Goal: Information Seeking & Learning: Learn about a topic

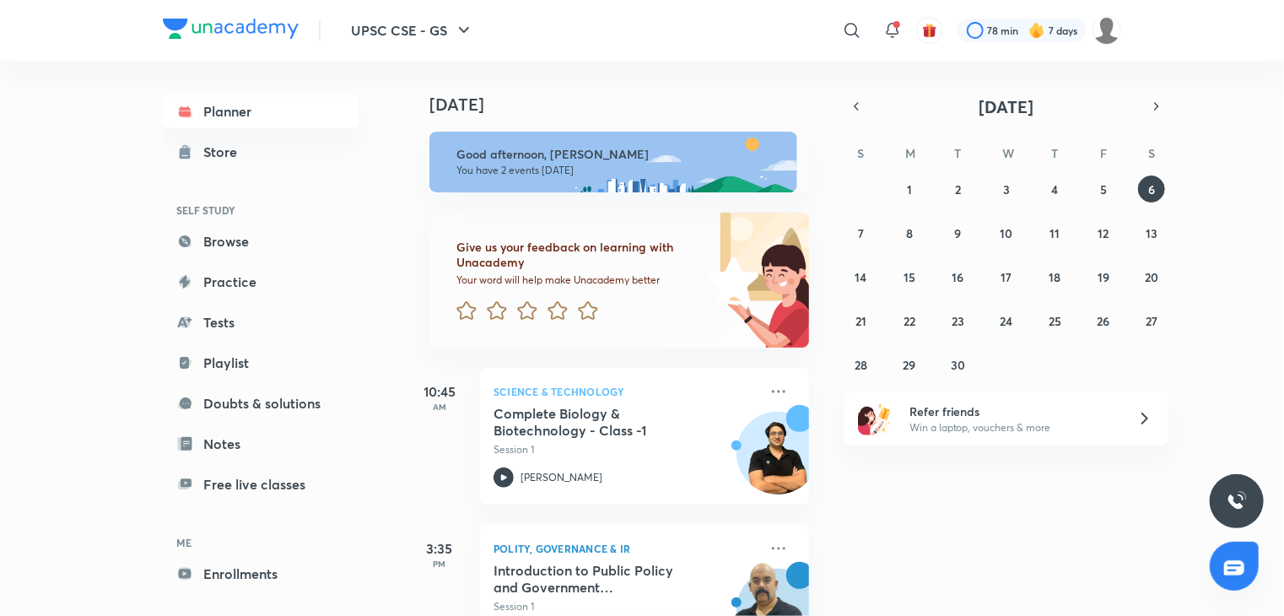
click at [830, 32] on div "​" at bounding box center [714, 30] width 311 height 41
click at [844, 32] on icon at bounding box center [852, 30] width 20 height 20
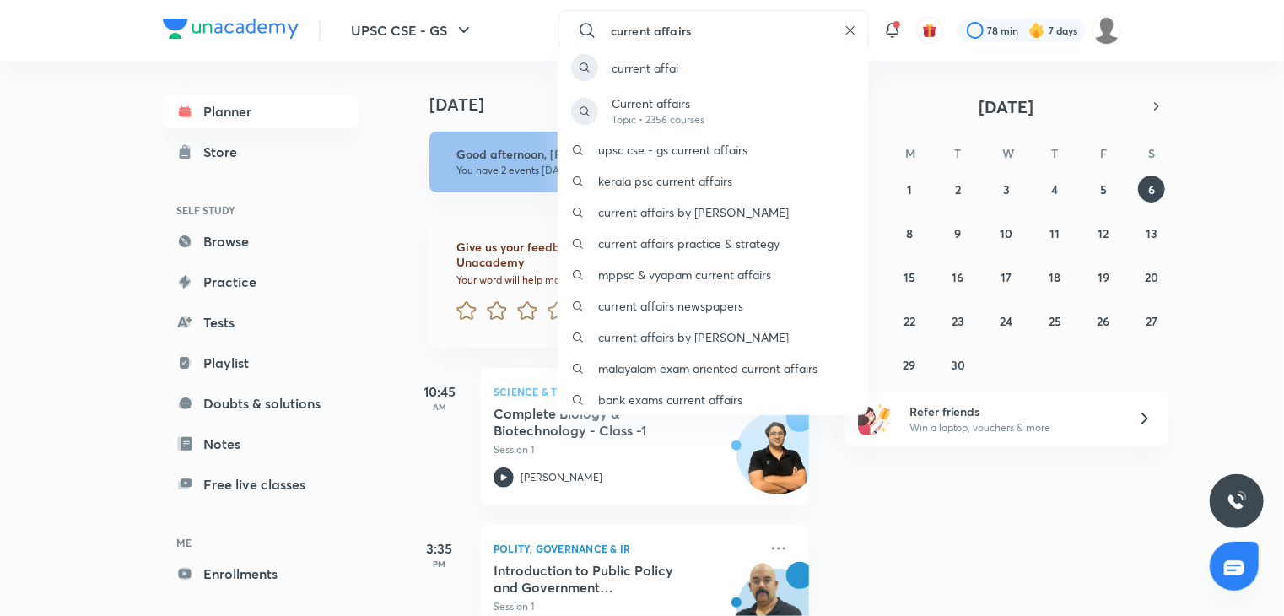
type input "current affairs"
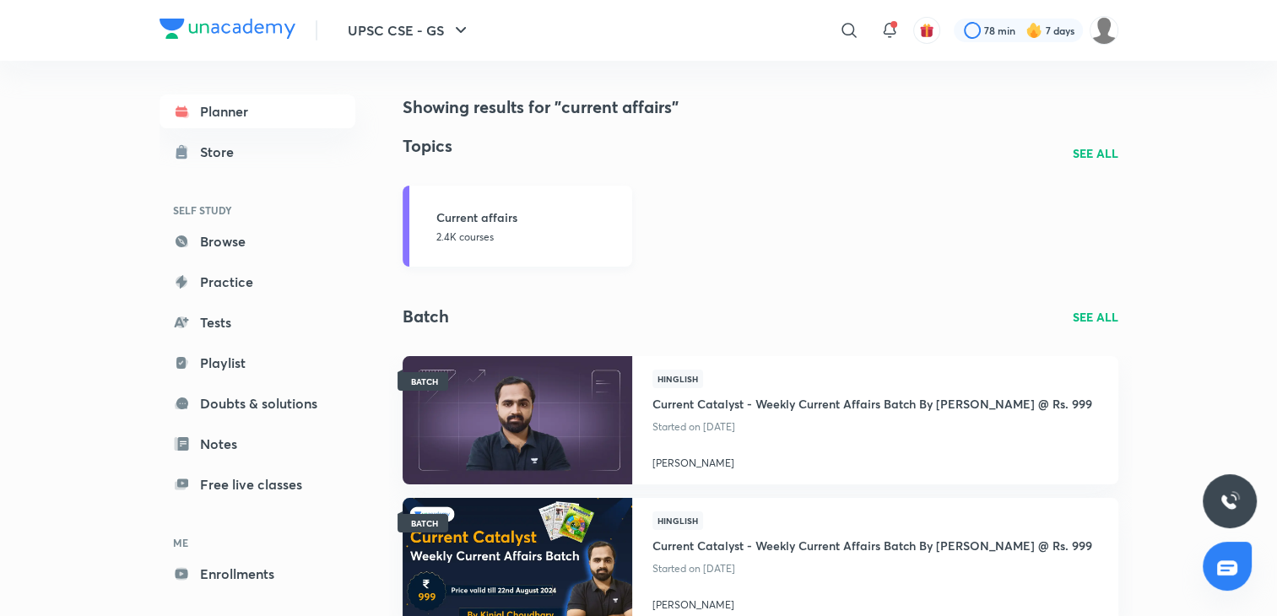
click at [523, 225] on h3 "Current affairs" at bounding box center [529, 217] width 186 height 18
click at [477, 218] on h3 "Current Affairs" at bounding box center [529, 217] width 186 height 18
click at [455, 214] on h3 "Current Affairs" at bounding box center [529, 217] width 186 height 18
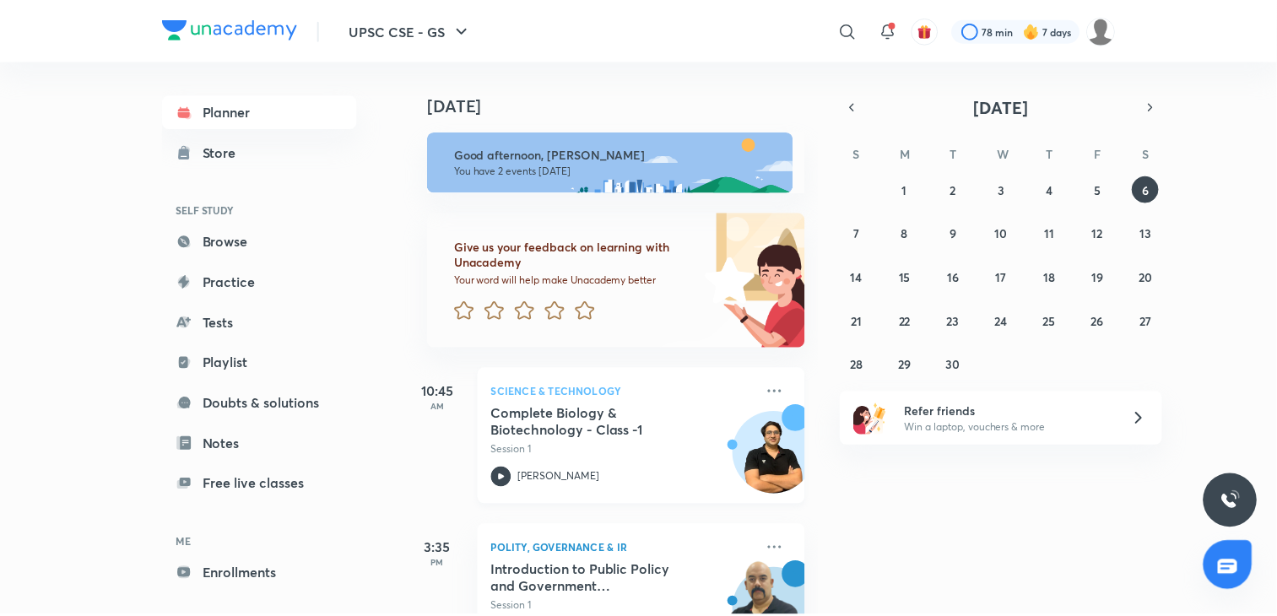
scroll to position [71, 0]
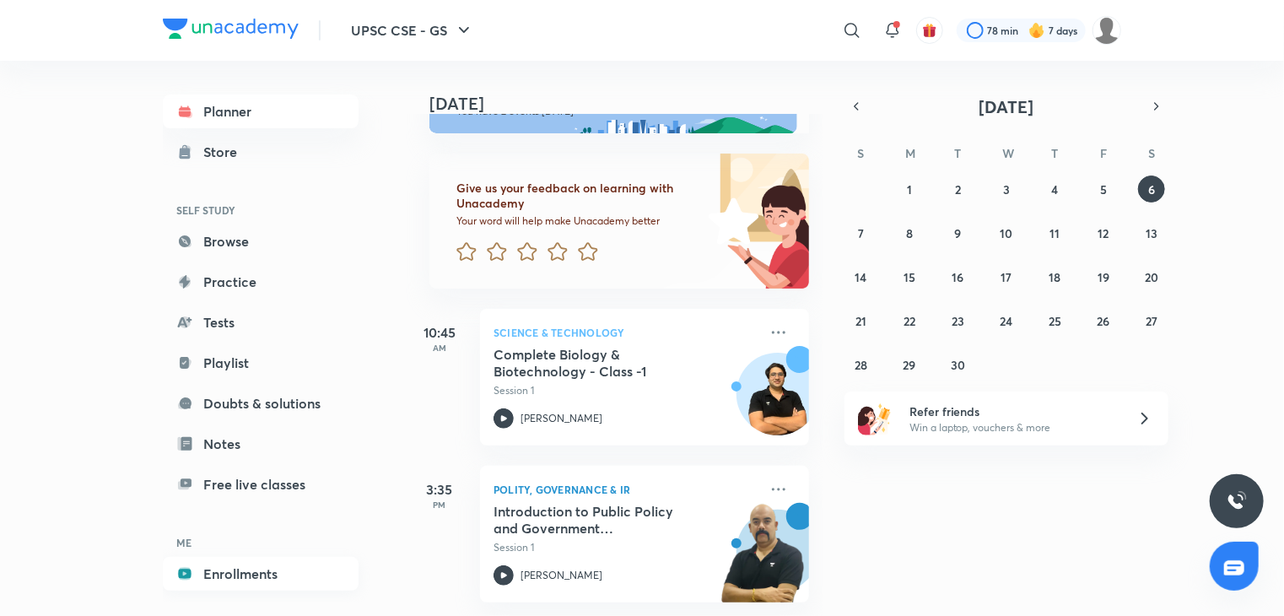
click at [251, 573] on link "Enrollments" at bounding box center [261, 574] width 196 height 34
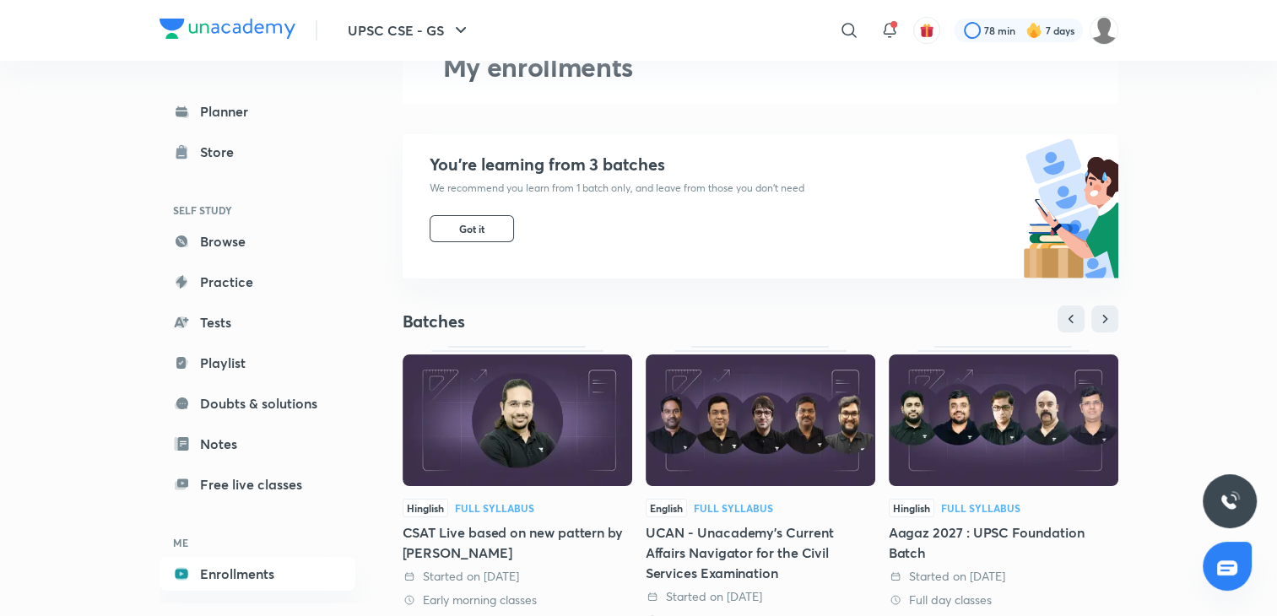
scroll to position [253, 0]
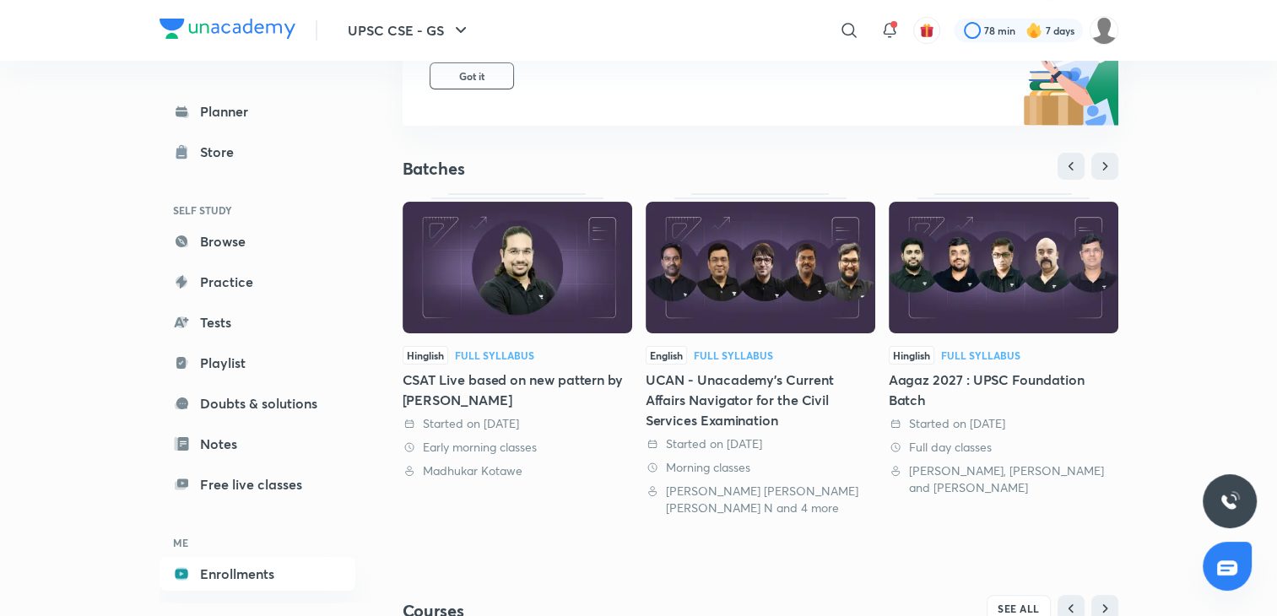
click at [783, 311] on img at bounding box center [761, 268] width 230 height 132
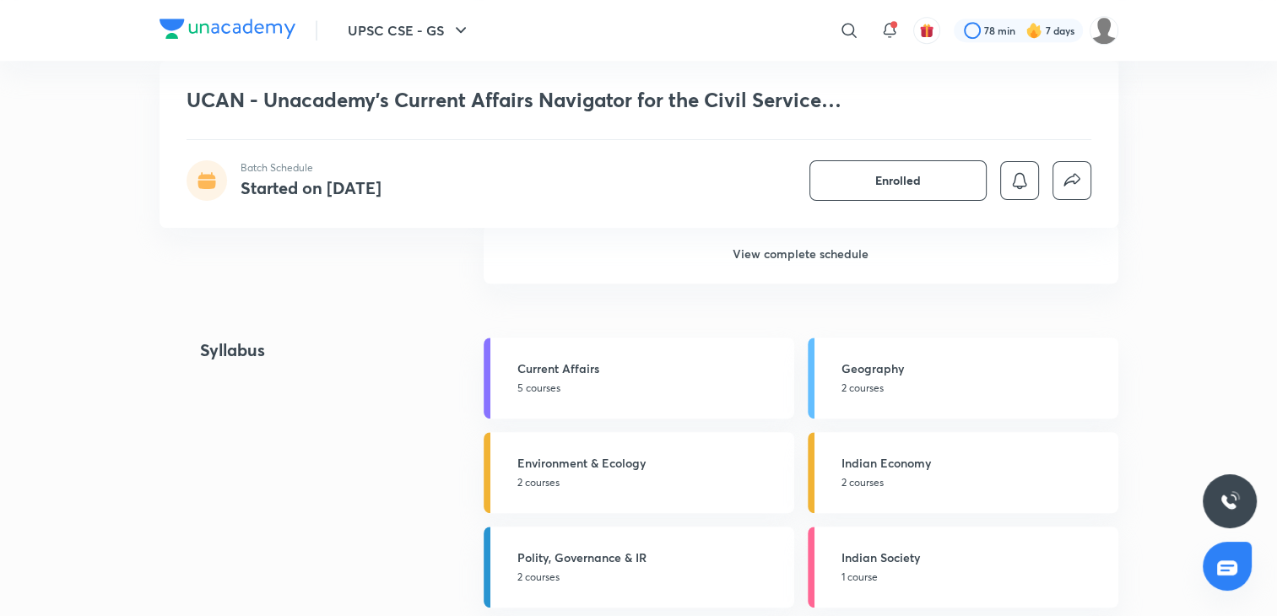
scroll to position [1266, 0]
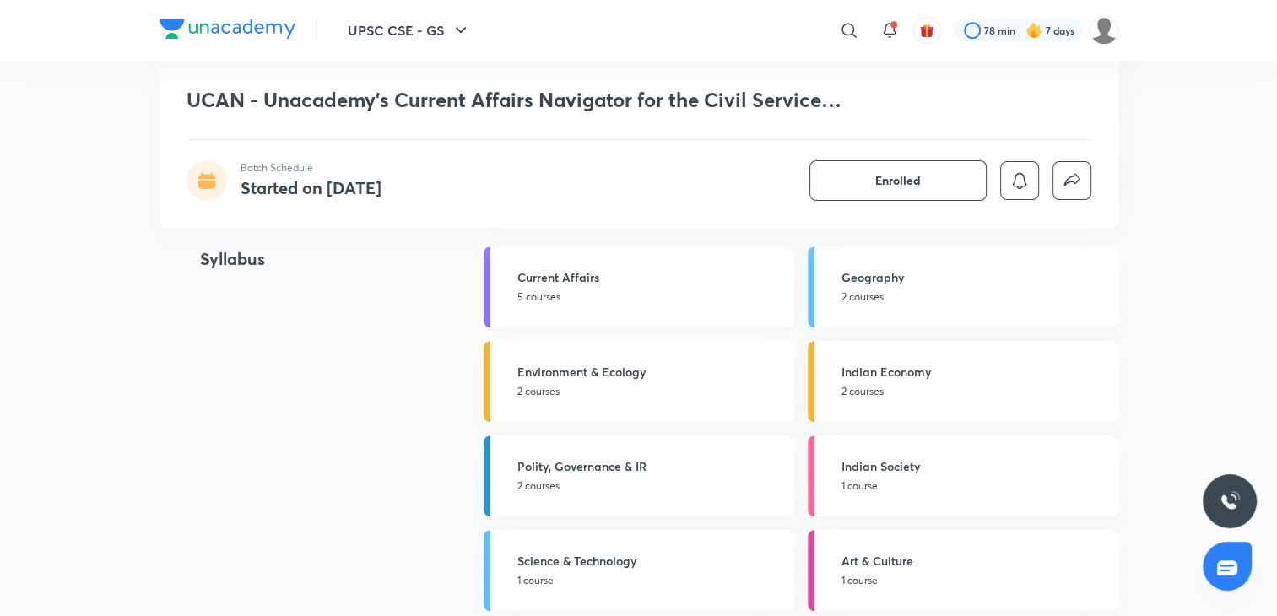
click at [560, 276] on h5 "Current Affairs" at bounding box center [650, 277] width 267 height 18
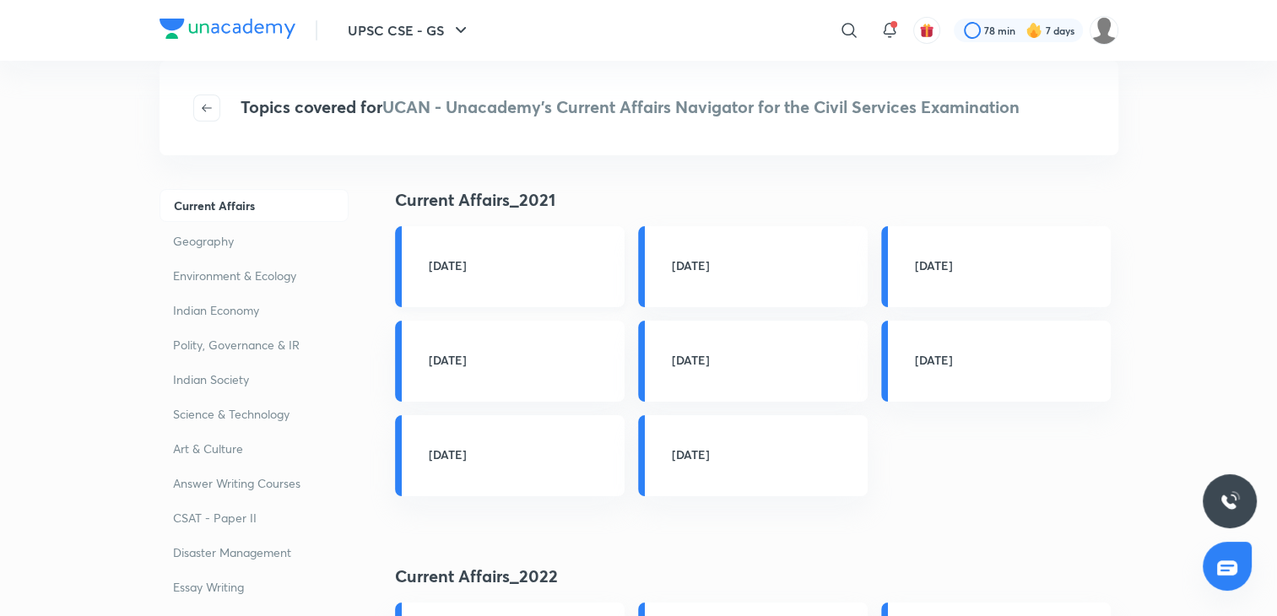
click at [537, 273] on h3 "August 2021" at bounding box center [522, 266] width 186 height 18
click at [480, 446] on h3 "September 2021" at bounding box center [522, 455] width 186 height 18
click at [473, 460] on h3 "September 2021" at bounding box center [522, 455] width 186 height 18
click at [507, 452] on h3 "September 2021" at bounding box center [522, 455] width 186 height 18
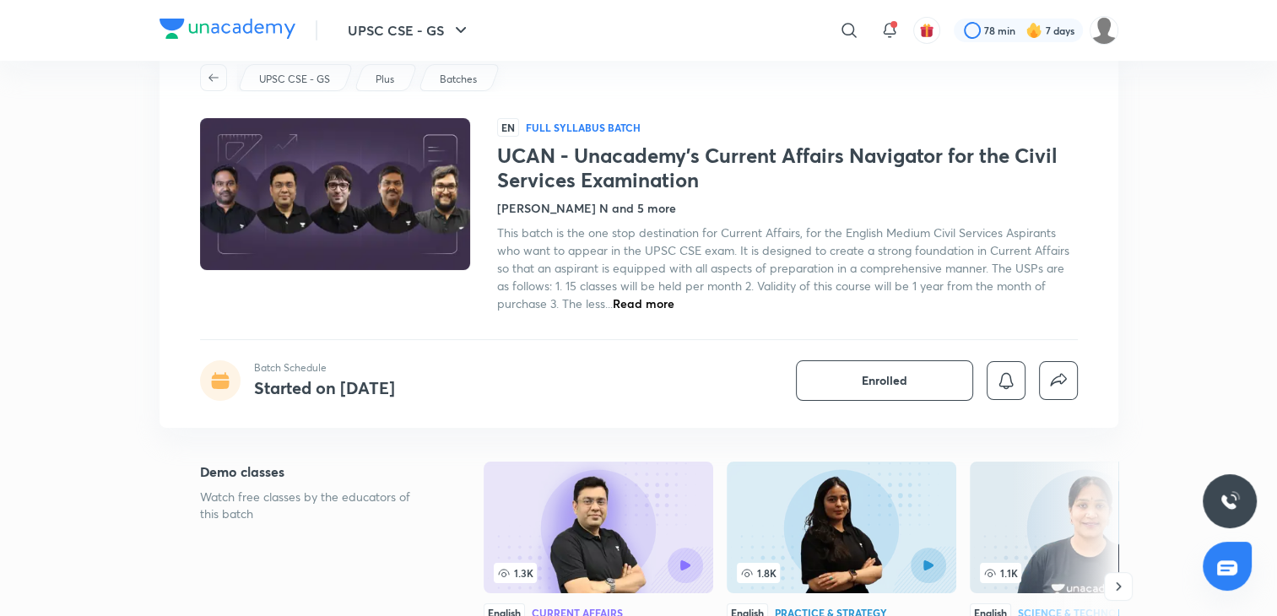
scroll to position [84, 0]
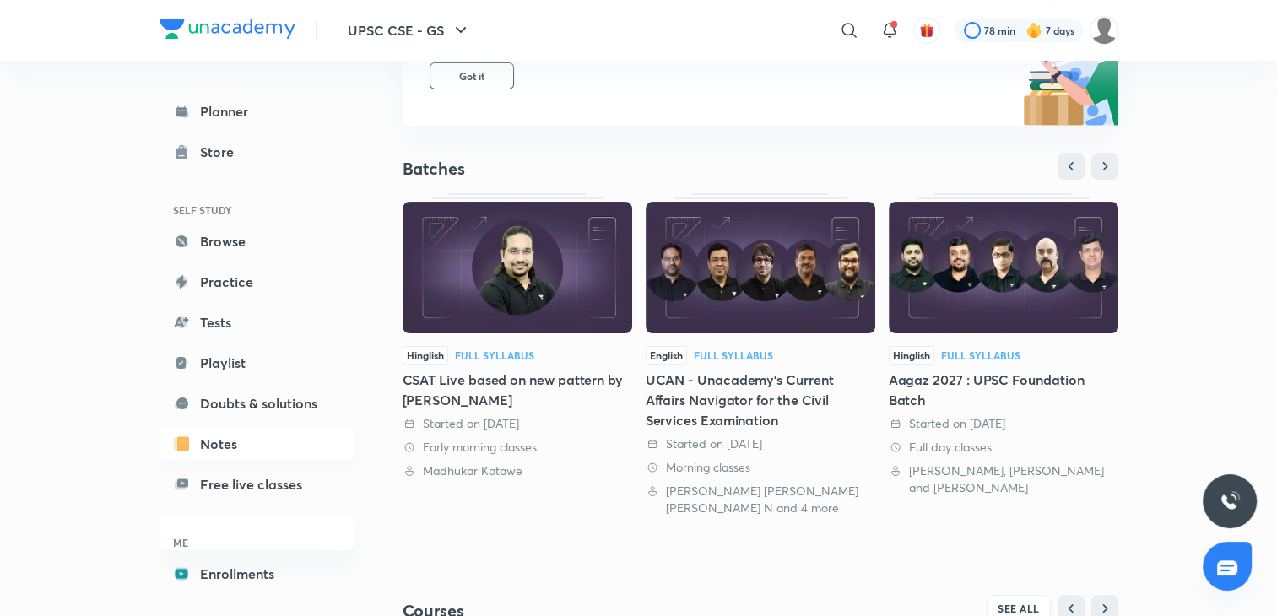
click at [227, 450] on link "Notes" at bounding box center [258, 444] width 196 height 34
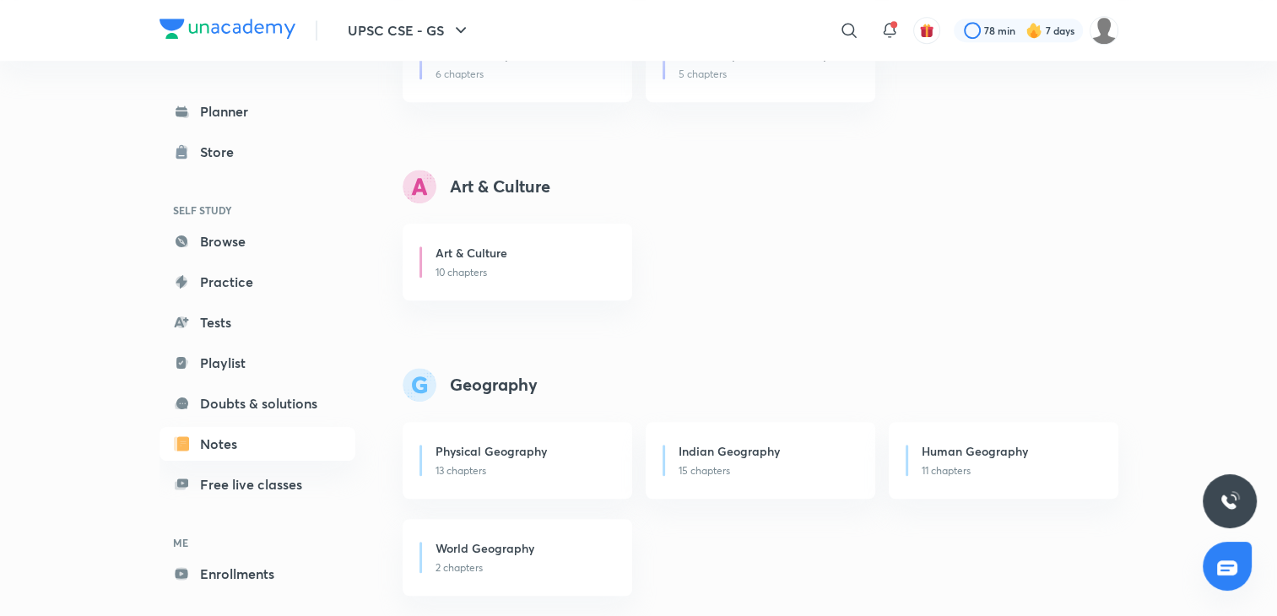
scroll to position [1171, 0]
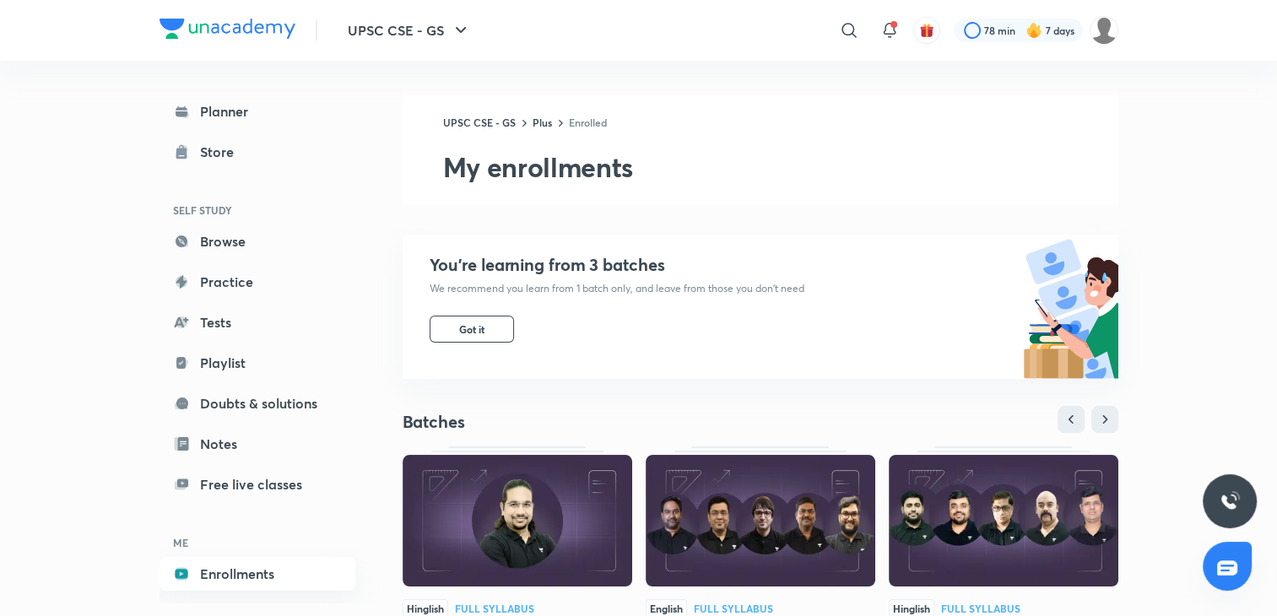
click at [273, 580] on link "Enrollments" at bounding box center [258, 574] width 196 height 34
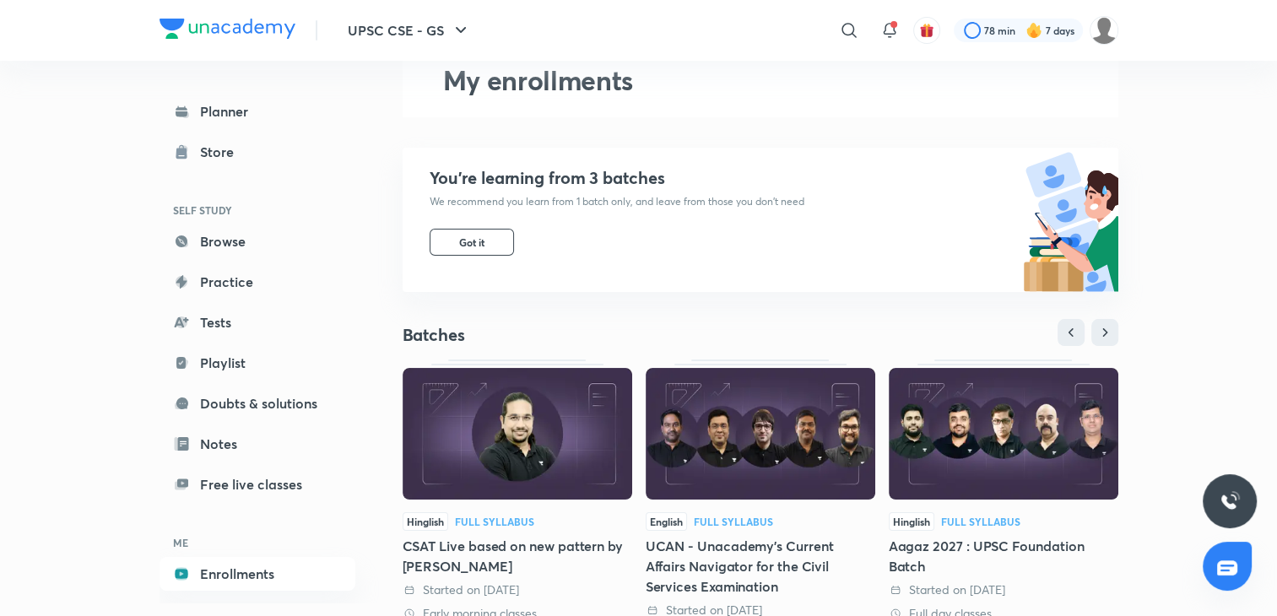
scroll to position [253, 0]
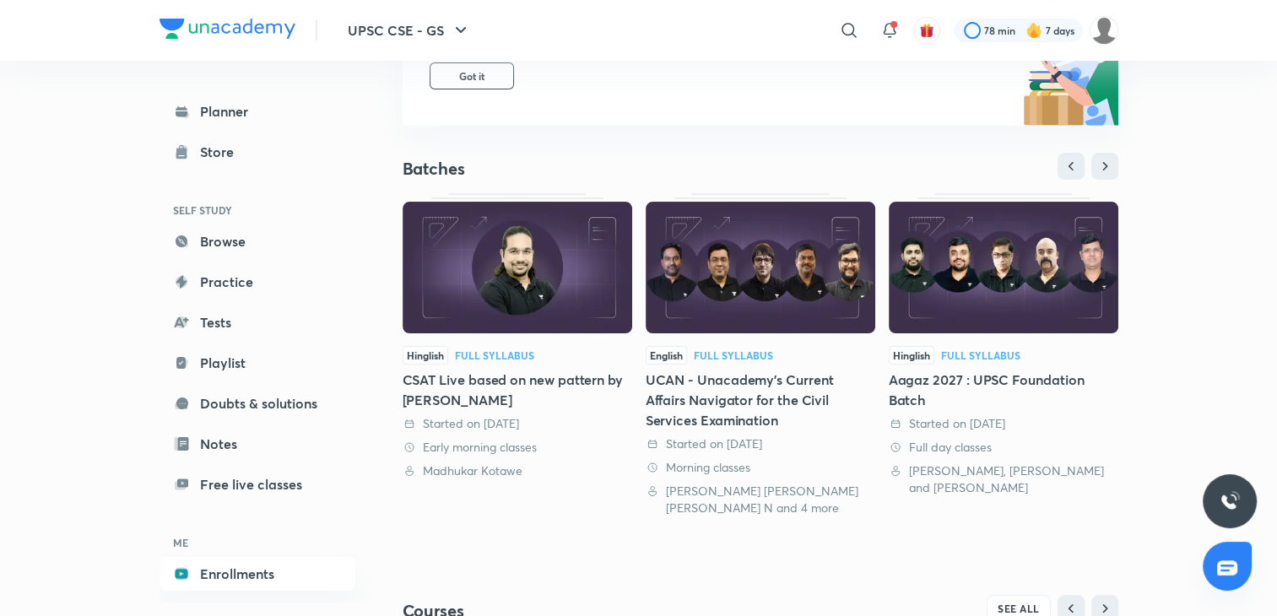
click at [750, 271] on img at bounding box center [761, 268] width 230 height 132
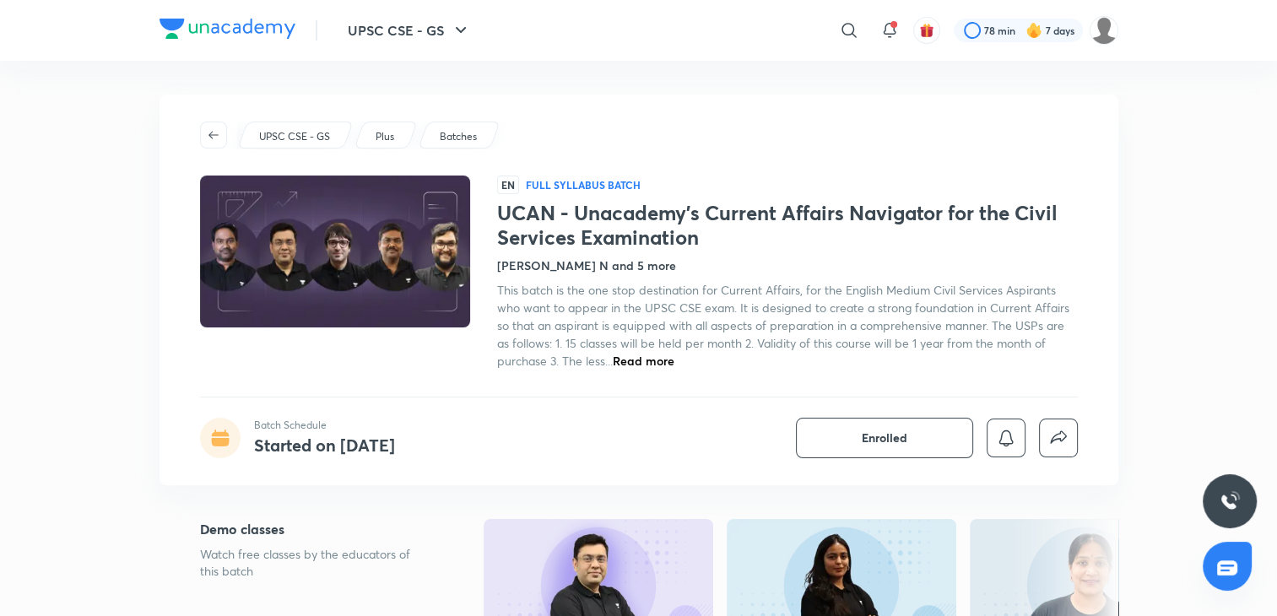
click at [318, 260] on img at bounding box center [334, 251] width 275 height 155
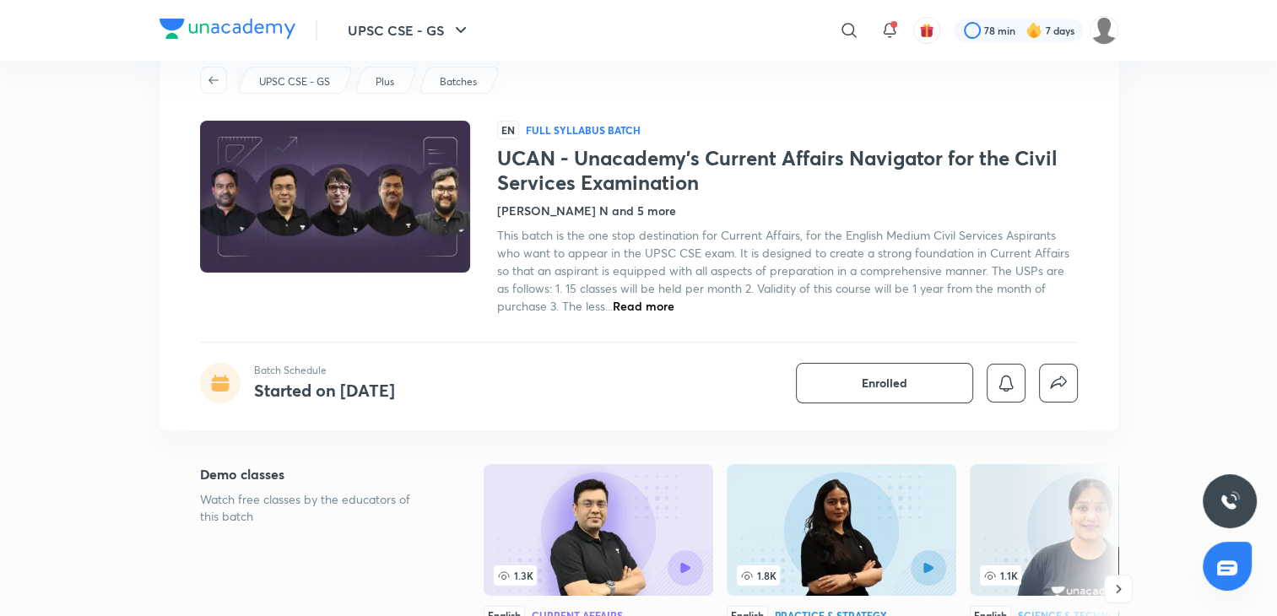
scroll to position [84, 0]
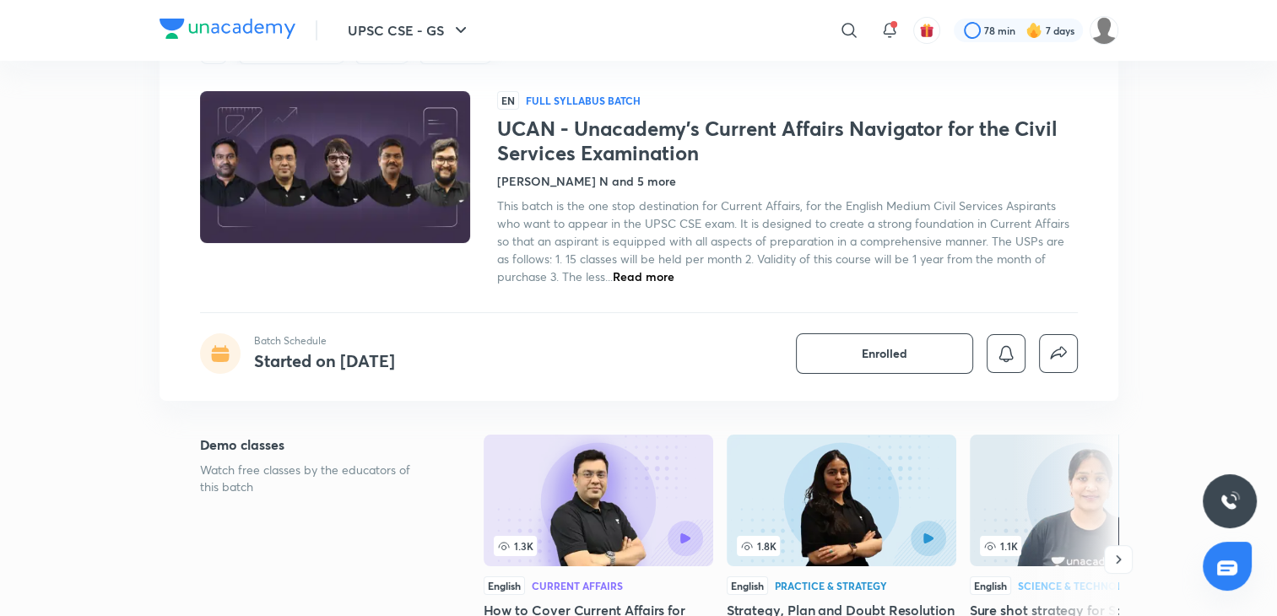
click at [660, 268] on span "Read more" at bounding box center [644, 276] width 62 height 16
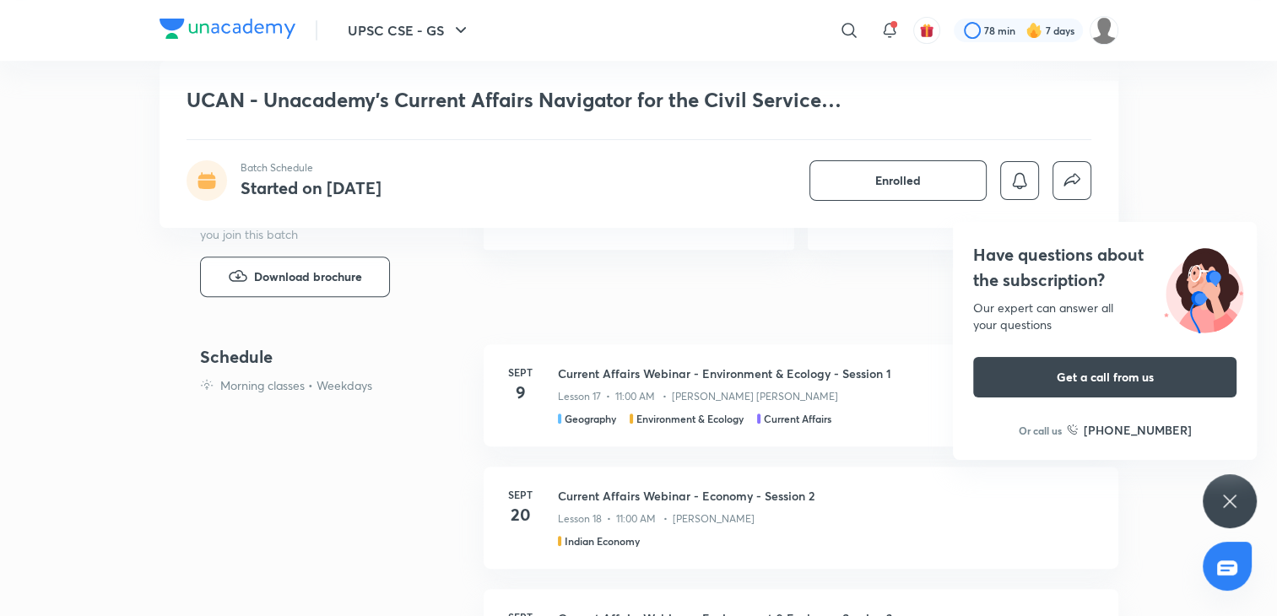
scroll to position [422, 0]
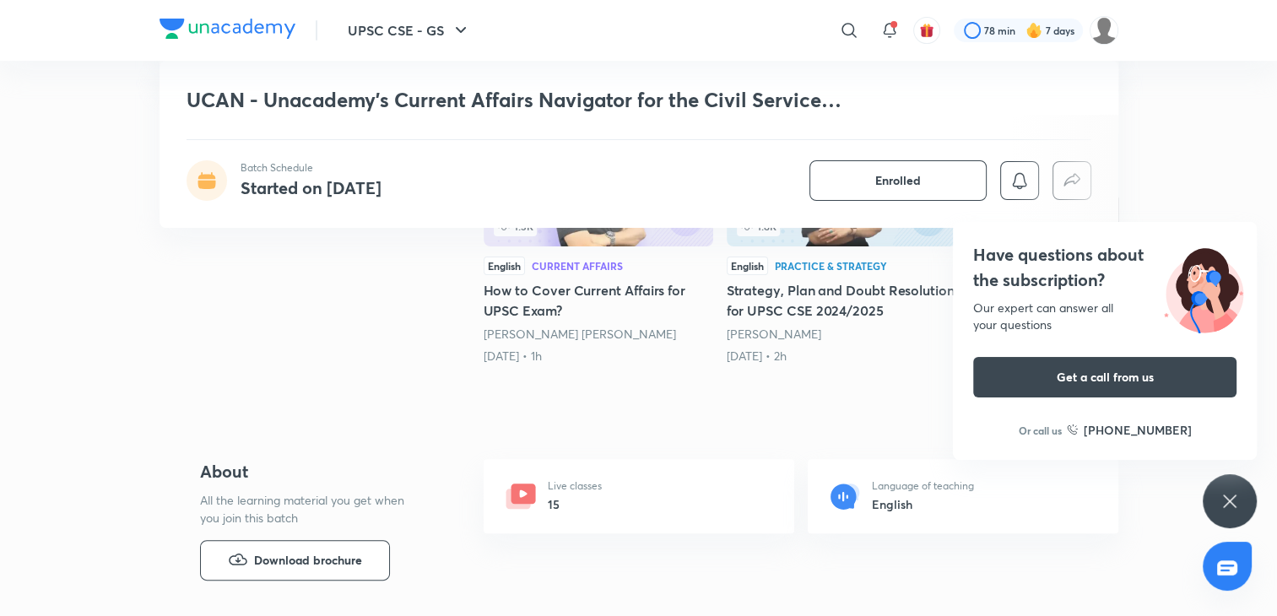
click at [221, 93] on h1 "UCAN - Unacademy's Current Affairs Navigator for the Civil Services Examination" at bounding box center [517, 100] width 661 height 24
drag, startPoint x: 453, startPoint y: 79, endPoint x: 520, endPoint y: 85, distance: 66.9
click at [476, 83] on div "UCAN - Unacademy's Current Affairs Navigator for the Civil Services Examination…" at bounding box center [639, 144] width 959 height 167
click at [653, 95] on h1 "UCAN - Unacademy's Current Affairs Navigator for the Civil Services Examination" at bounding box center [517, 100] width 661 height 24
drag, startPoint x: 711, startPoint y: 101, endPoint x: 727, endPoint y: 103, distance: 16.1
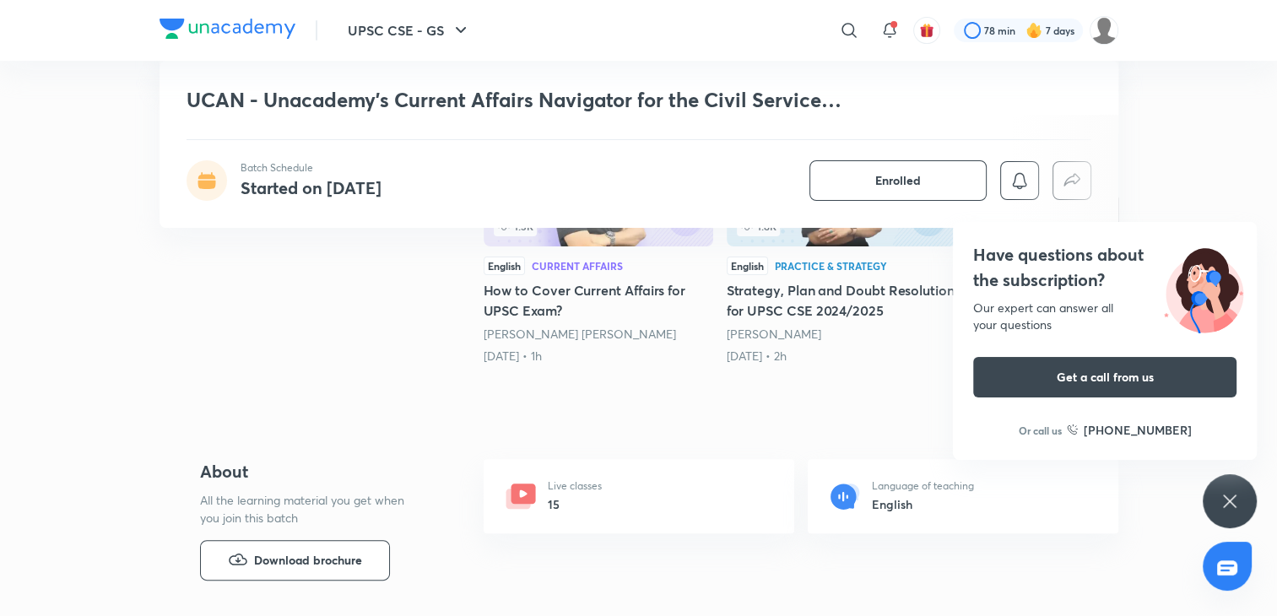
click at [713, 102] on h1 "UCAN - Unacademy's Current Affairs Navigator for the Civil Services Examination" at bounding box center [517, 100] width 661 height 24
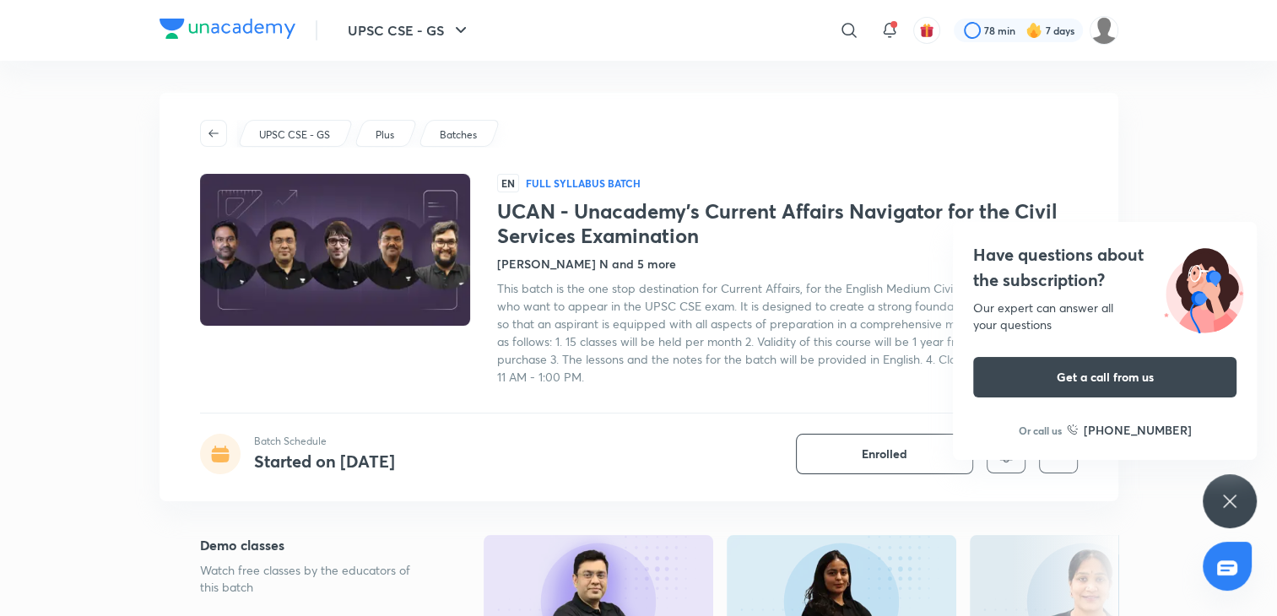
scroll to position [0, 0]
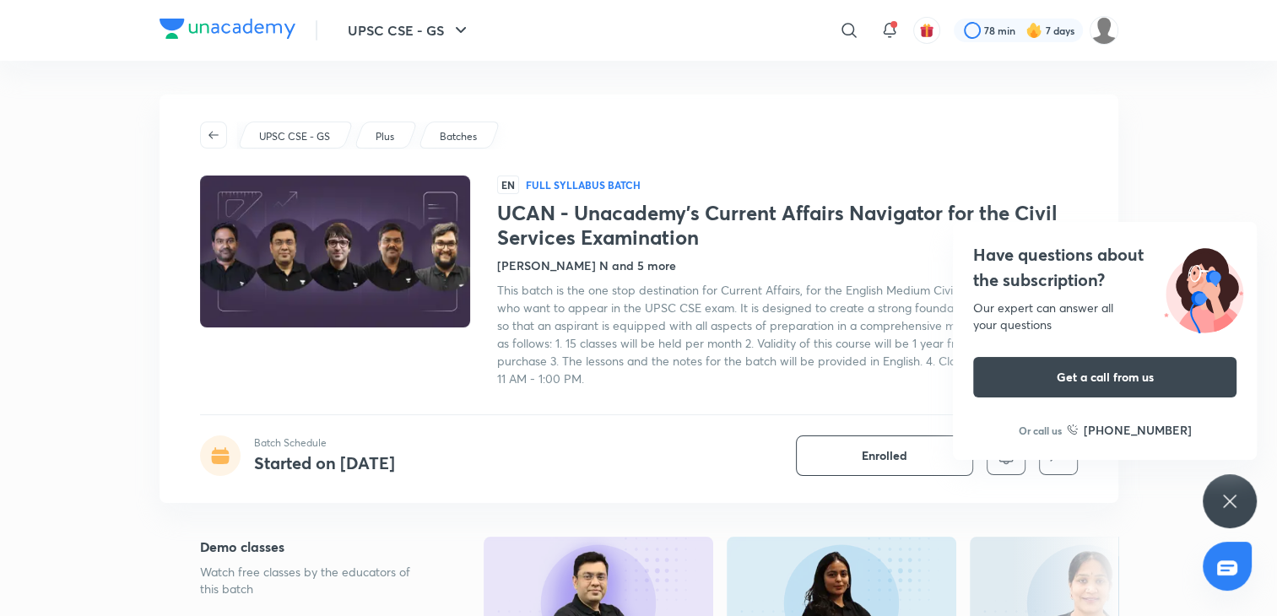
click at [1241, 492] on div "Have questions about the subscription? Our expert can answer all your questions…" at bounding box center [1230, 501] width 54 height 54
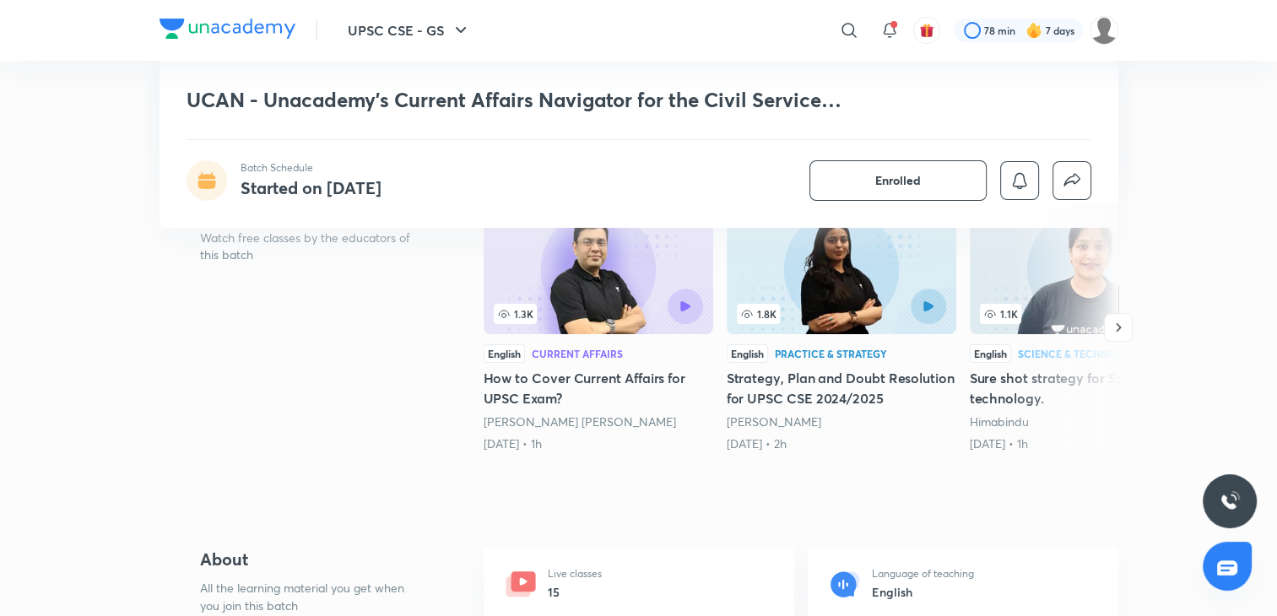
scroll to position [338, 0]
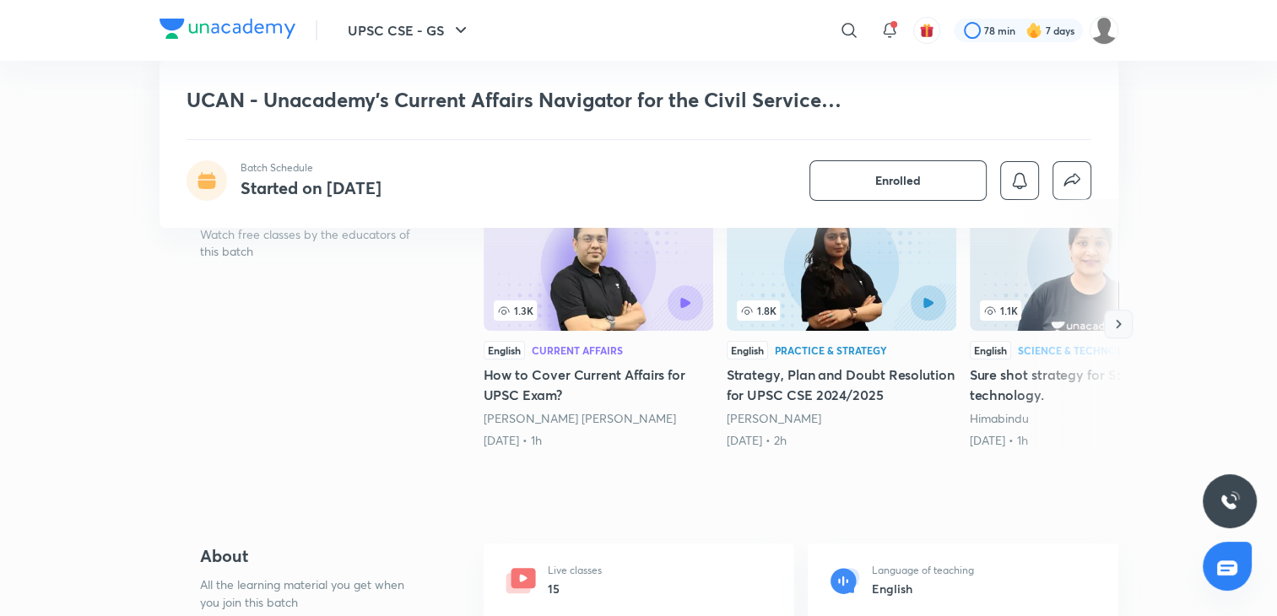
click at [1114, 316] on icon "button" at bounding box center [1118, 324] width 17 height 17
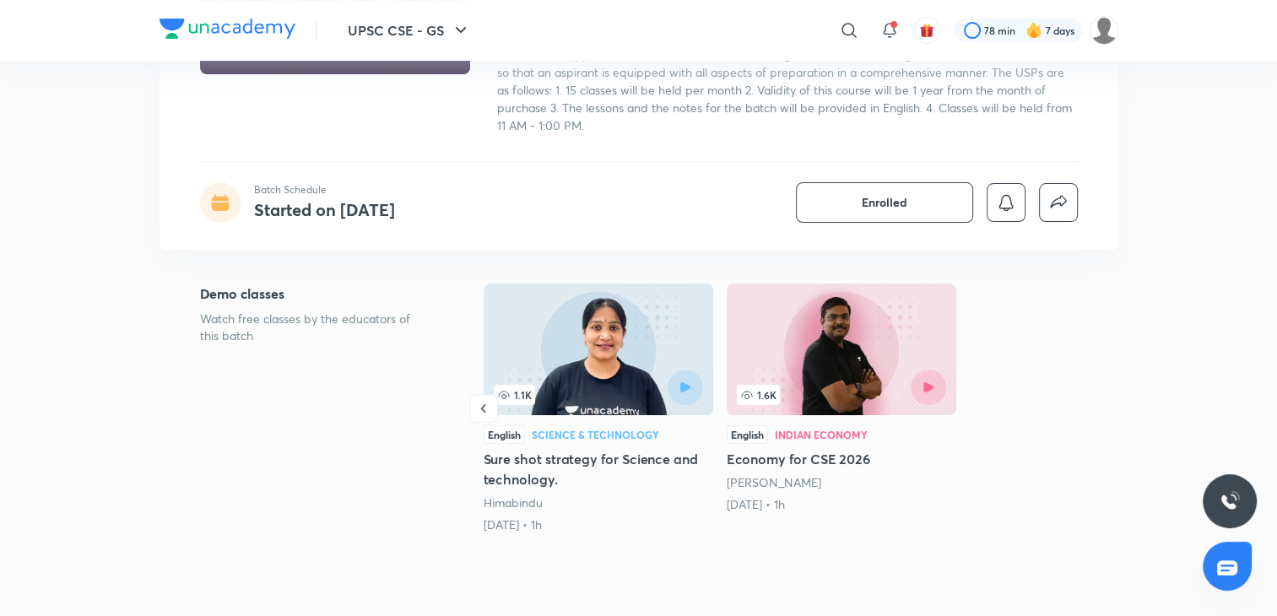
scroll to position [0, 0]
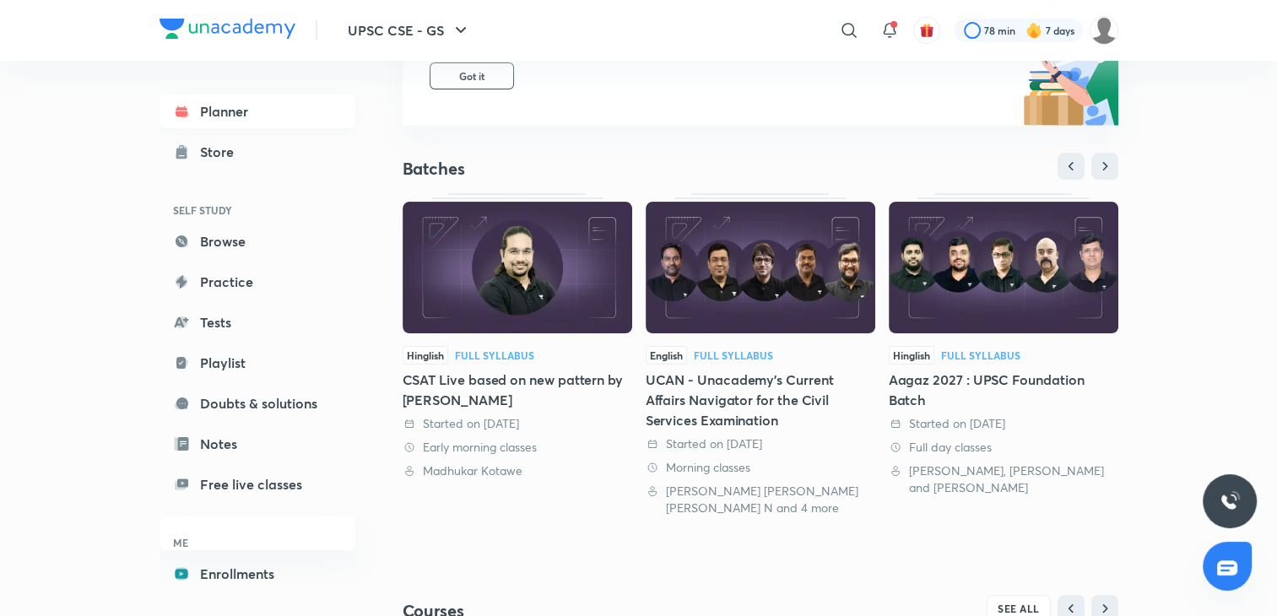
click at [204, 105] on link "Planner" at bounding box center [258, 112] width 196 height 34
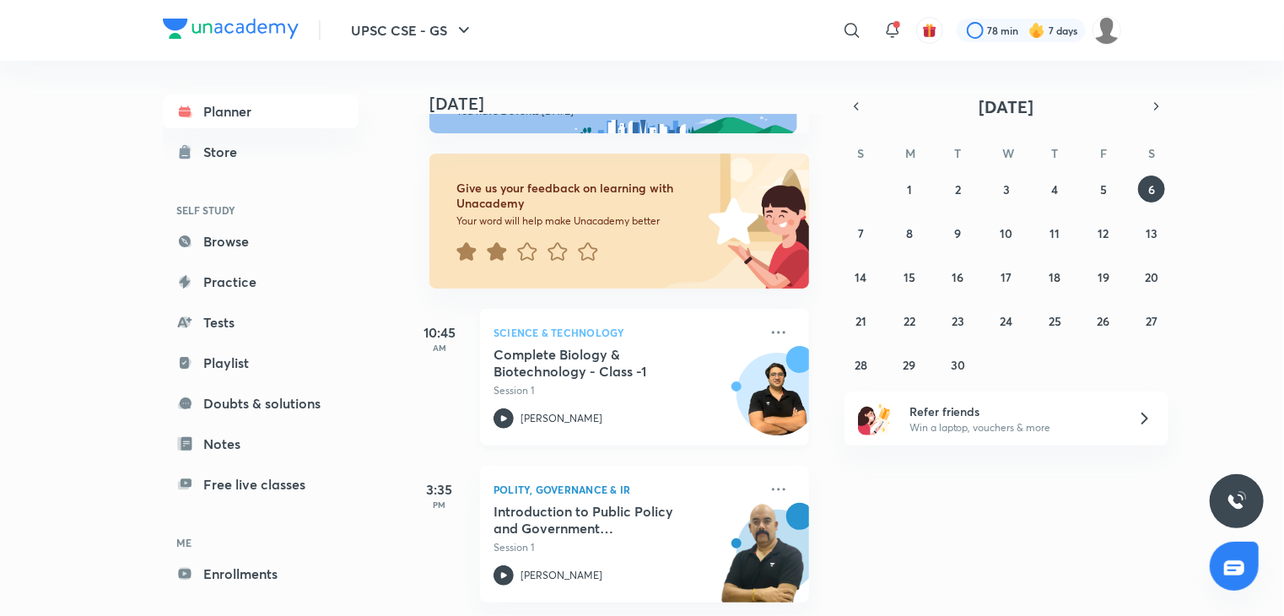
scroll to position [71, 0]
click at [1103, 187] on abbr "5" at bounding box center [1103, 189] width 7 height 16
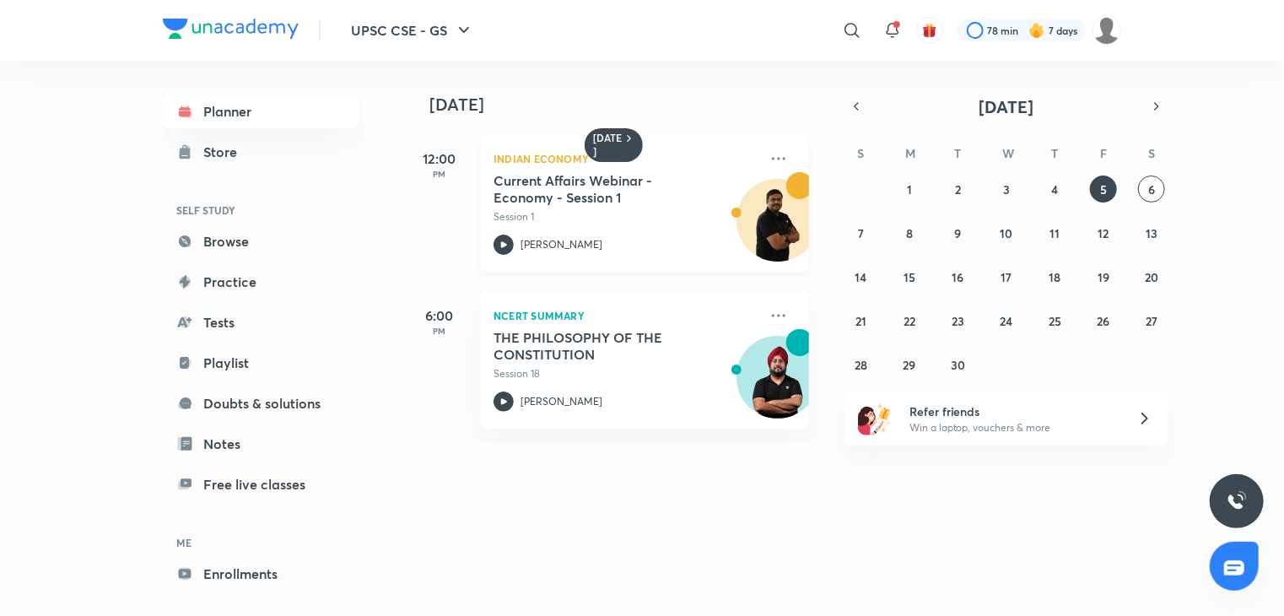
click at [578, 221] on p "Session 1" at bounding box center [626, 216] width 265 height 15
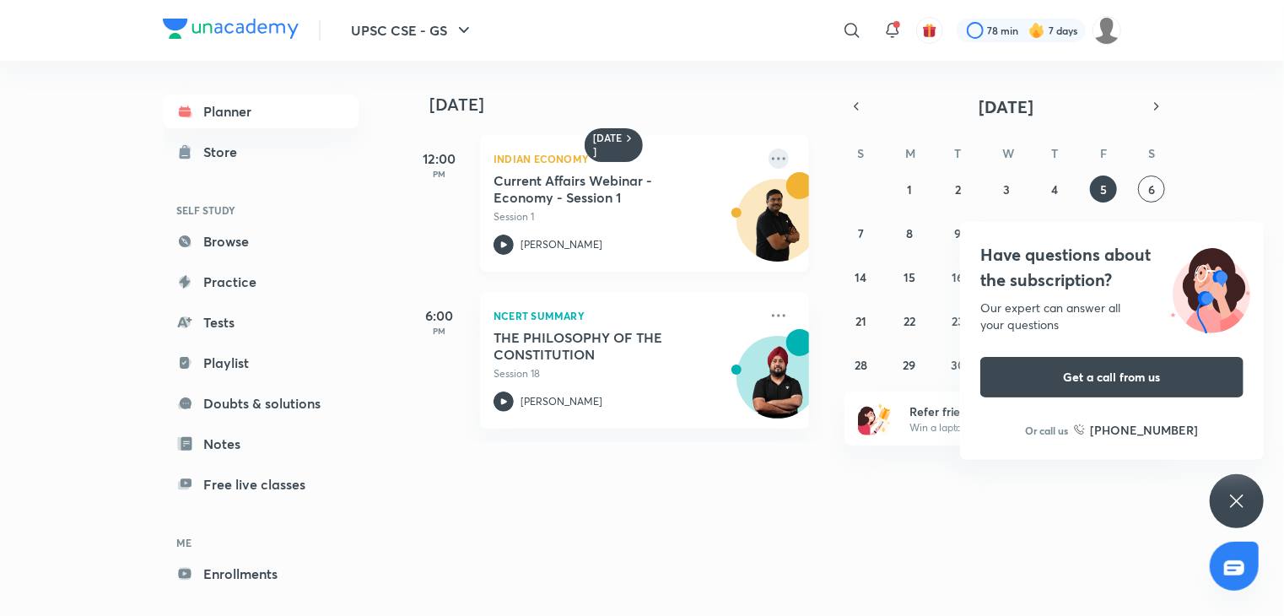
click at [771, 158] on icon at bounding box center [779, 159] width 20 height 20
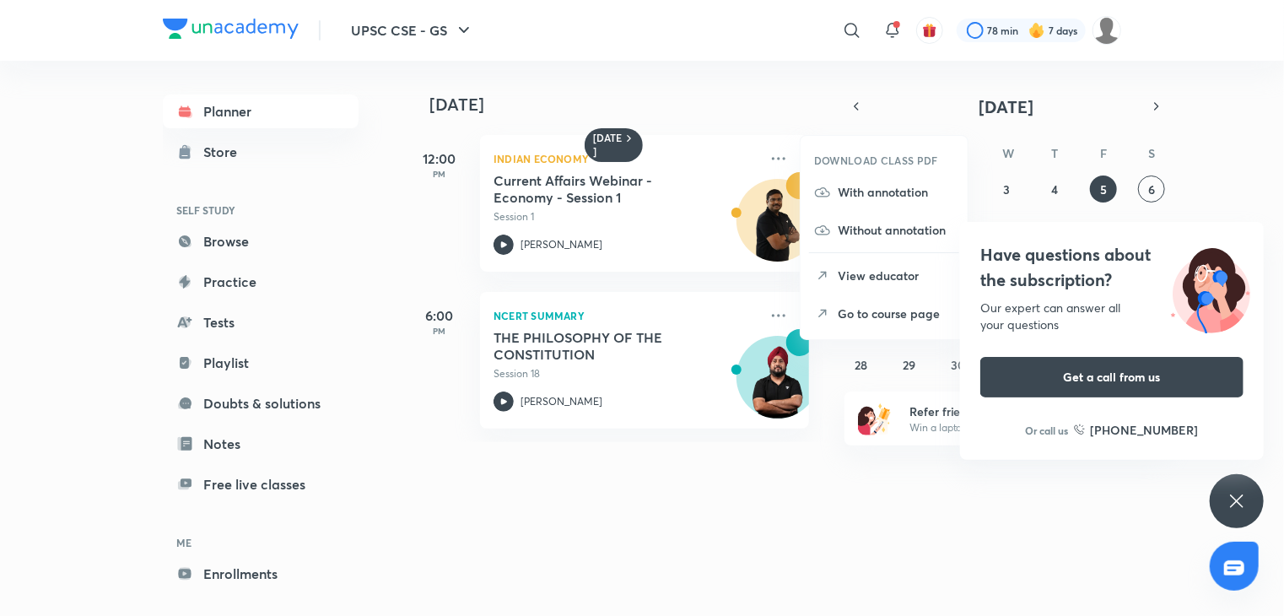
click at [874, 160] on h6 "DOWNLOAD CLASS PDF" at bounding box center [876, 160] width 124 height 15
click at [837, 497] on div "[DATE] [DATE] 12:00 PM Indian Economy Current Affairs Webinar - Economy - Sessi…" at bounding box center [764, 332] width 716 height 542
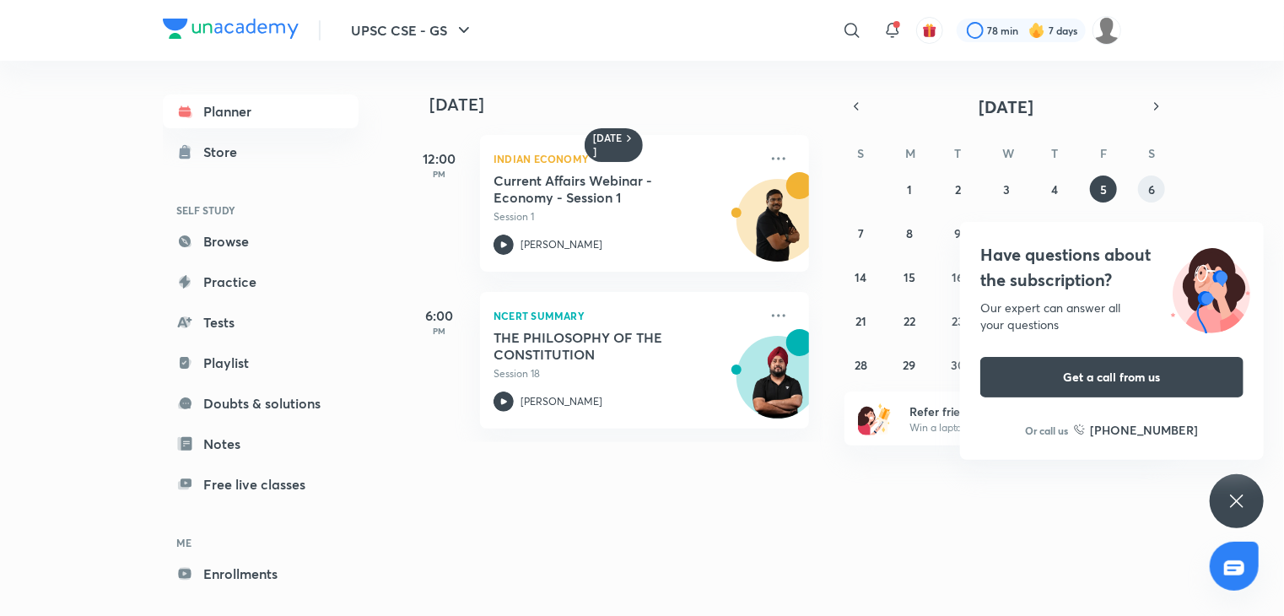
click at [1142, 195] on button "6" at bounding box center [1151, 189] width 27 height 27
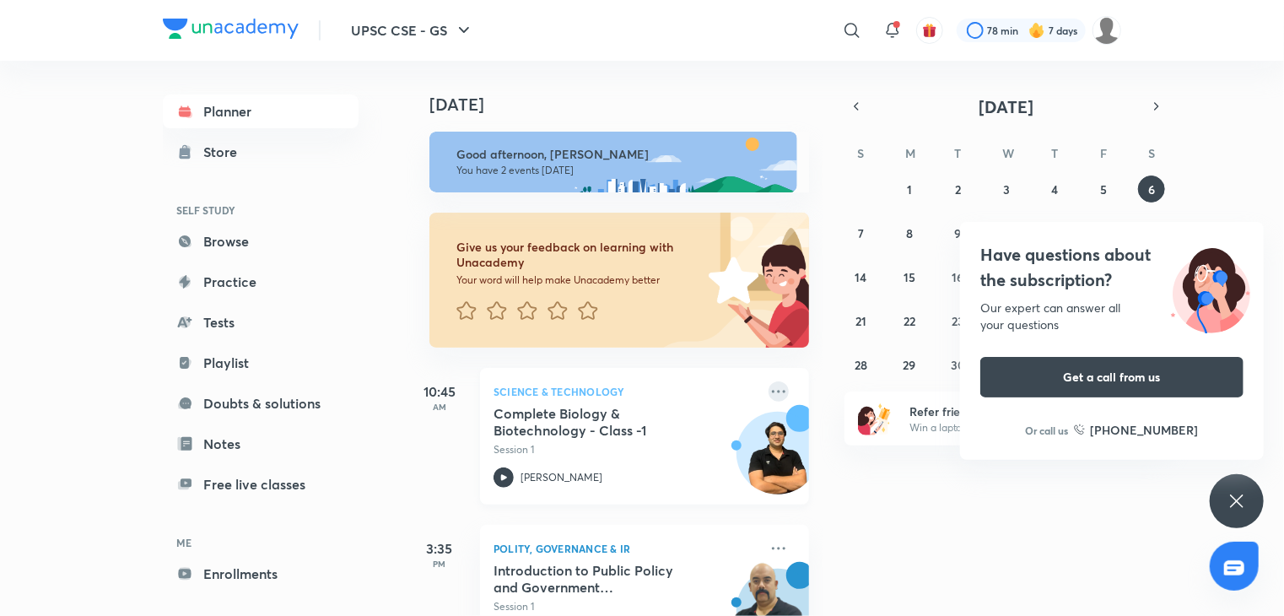
click at [774, 392] on icon at bounding box center [779, 391] width 20 height 20
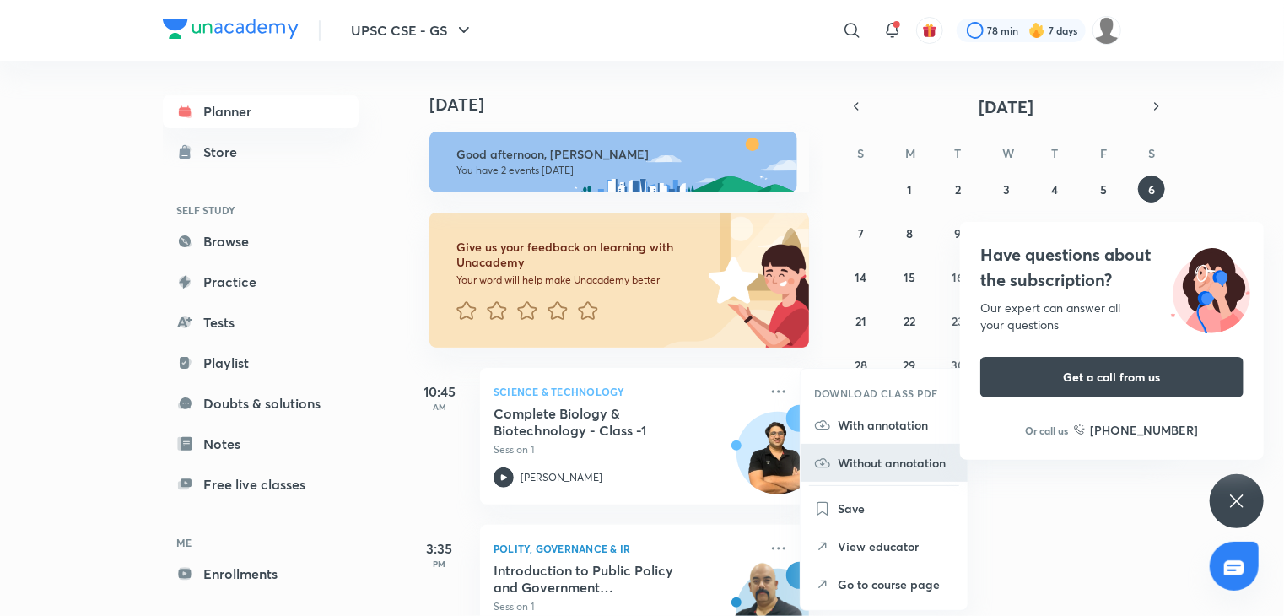
click at [878, 460] on p "Without annotation" at bounding box center [896, 463] width 116 height 18
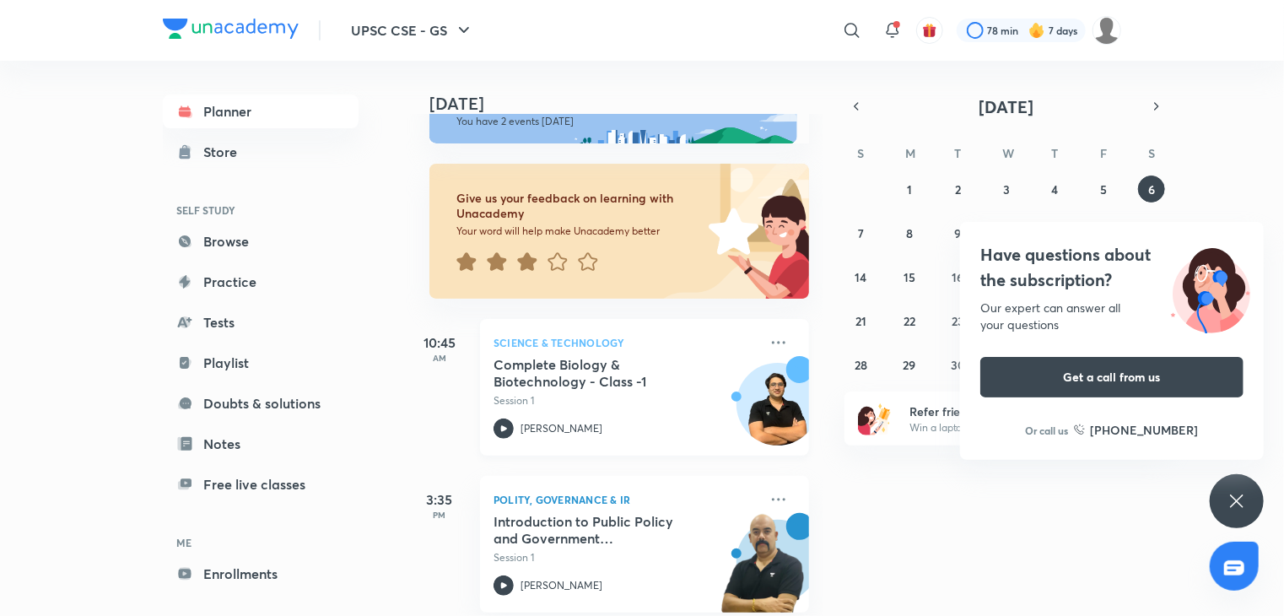
scroll to position [71, 0]
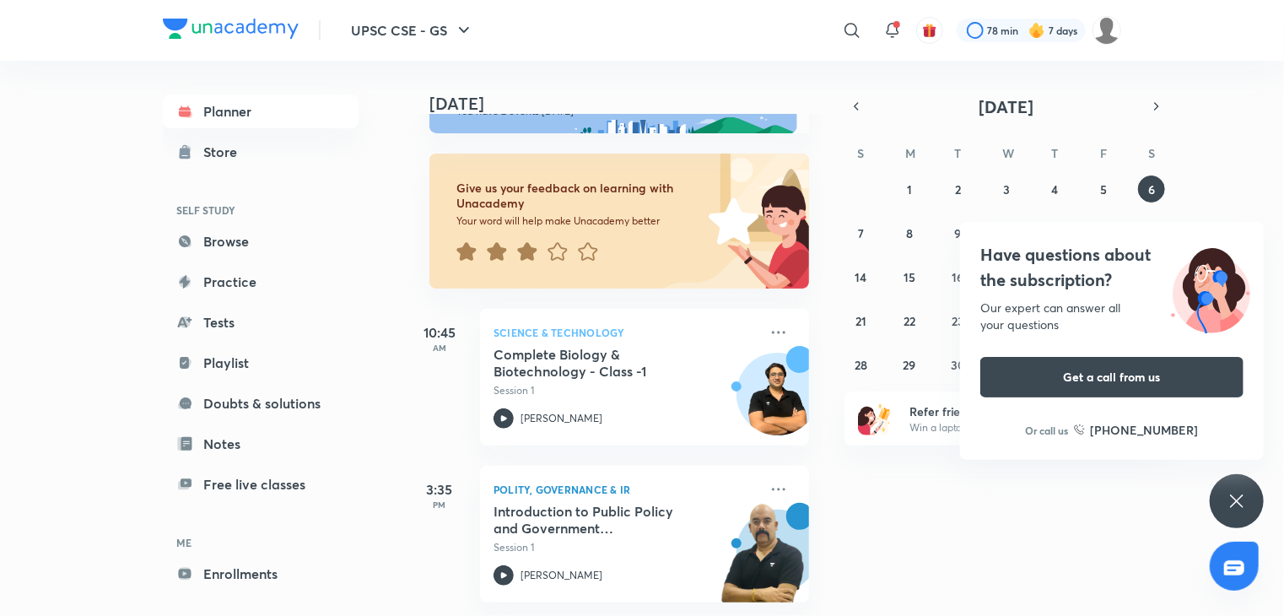
click at [1107, 173] on div "S M T W T F S 31 1 2 3 4 5 6 7 8 9 10 11 12 13 14 15 16 17 18 19 20 21 22 23 24…" at bounding box center [1007, 258] width 324 height 240
click at [1102, 193] on abbr "5" at bounding box center [1103, 189] width 7 height 16
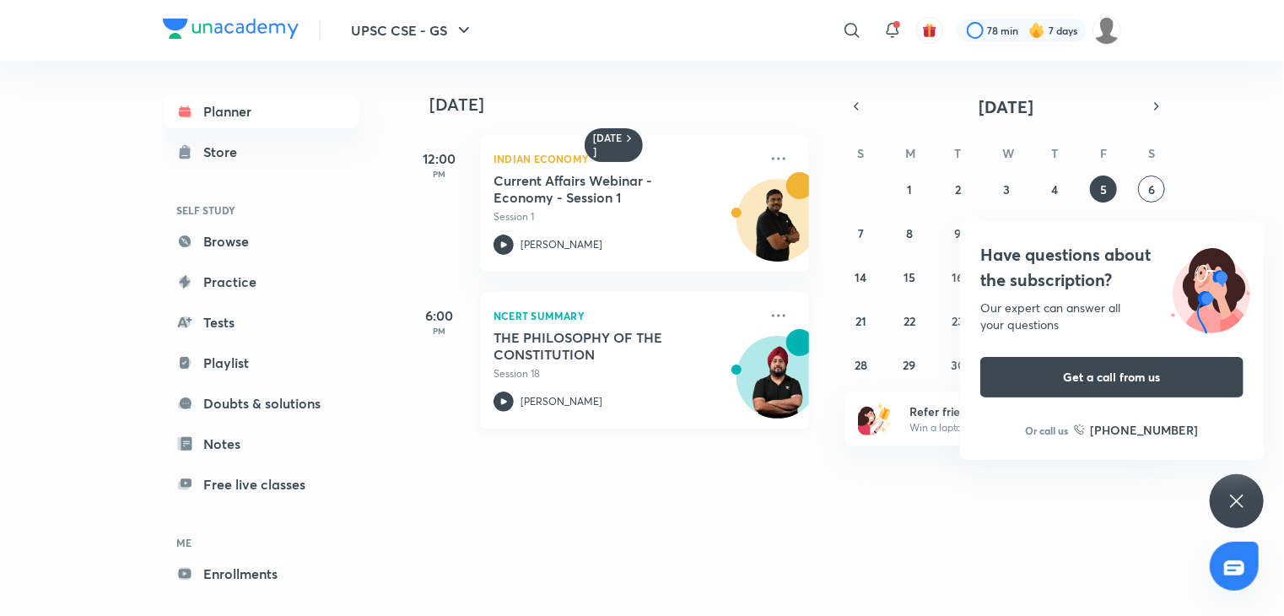
click at [781, 311] on div "NCERT Summary THE PHILOSOPHY OF THE CONSTITUTION Session 18 [PERSON_NAME]" at bounding box center [644, 360] width 329 height 137
click at [770, 314] on icon at bounding box center [779, 316] width 20 height 20
click at [769, 315] on icon at bounding box center [779, 316] width 20 height 20
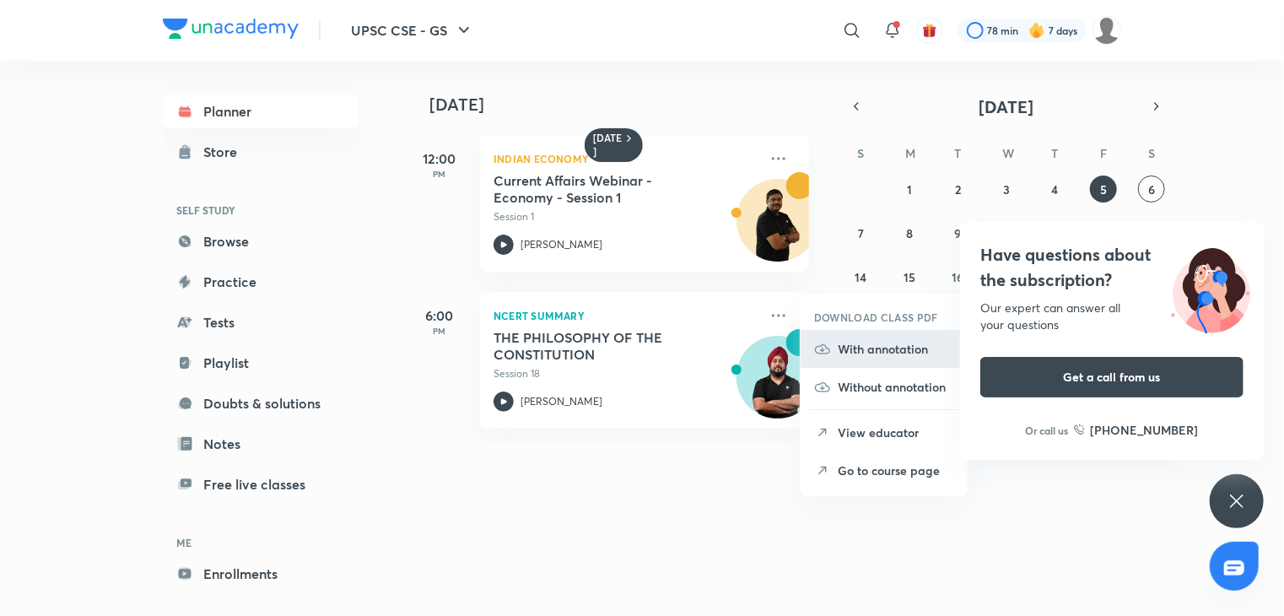
click at [857, 342] on p "With annotation" at bounding box center [896, 349] width 116 height 18
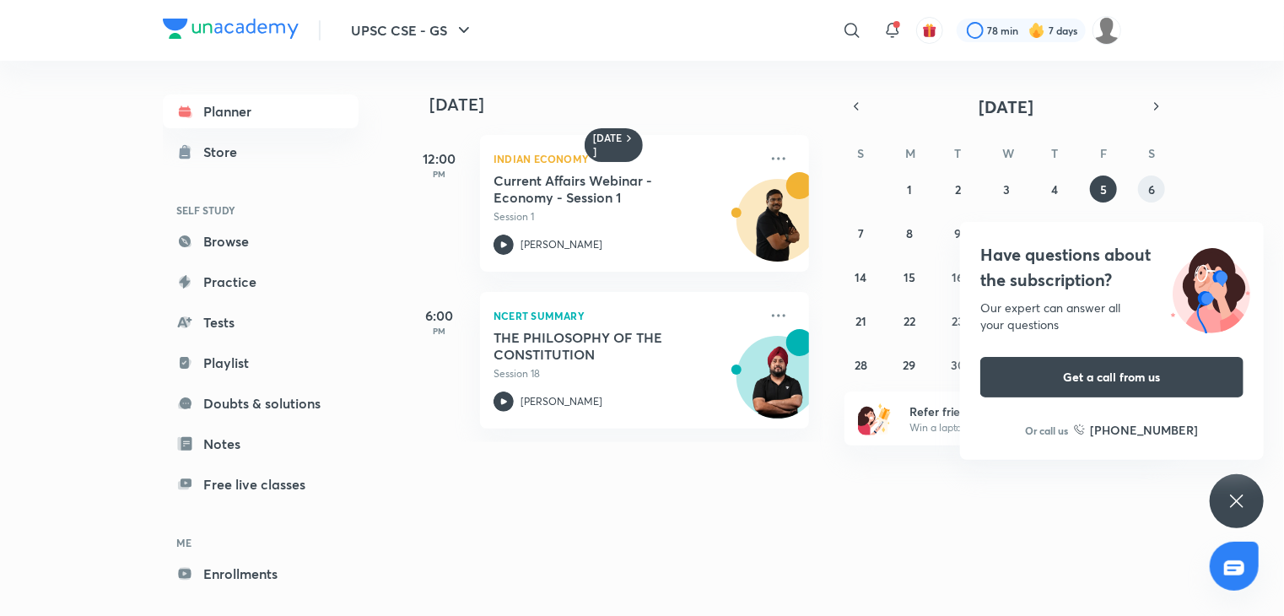
click at [1144, 185] on button "6" at bounding box center [1151, 189] width 27 height 27
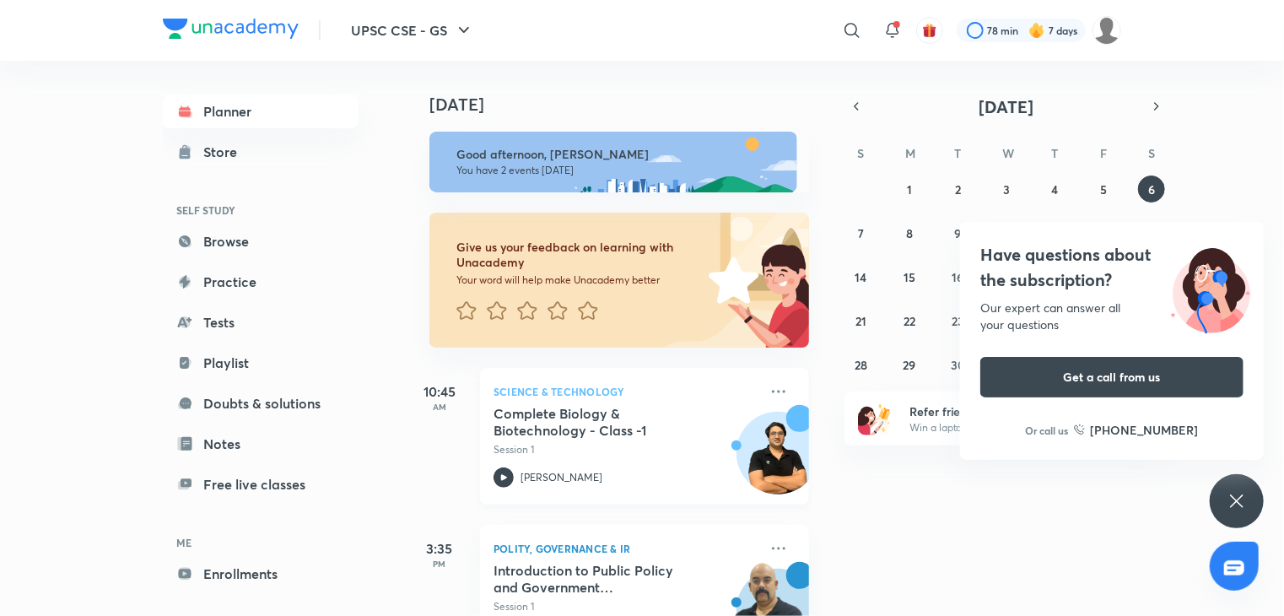
scroll to position [71, 0]
